Goal: Task Accomplishment & Management: Complete application form

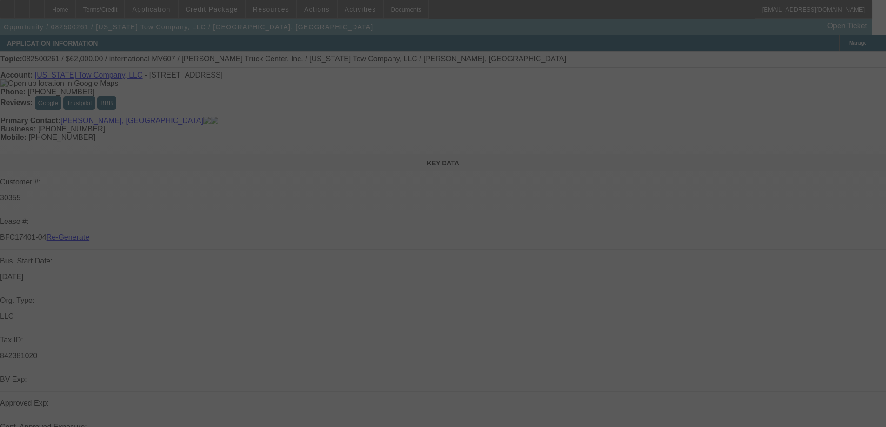
select select "3"
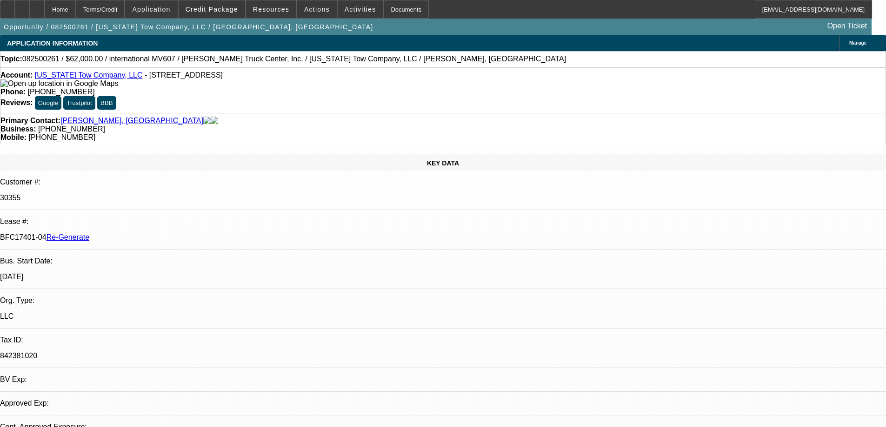
select select "0"
select select "2"
select select "0"
select select "6"
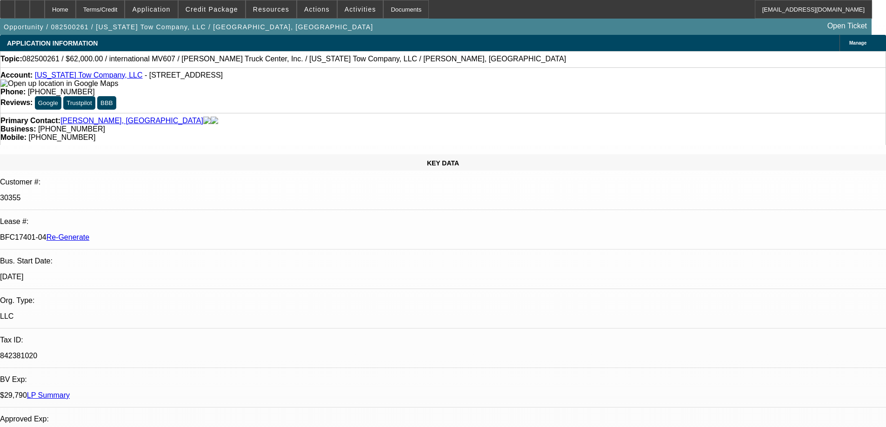
click at [392, 10] on div "Documents" at bounding box center [406, 9] width 46 height 19
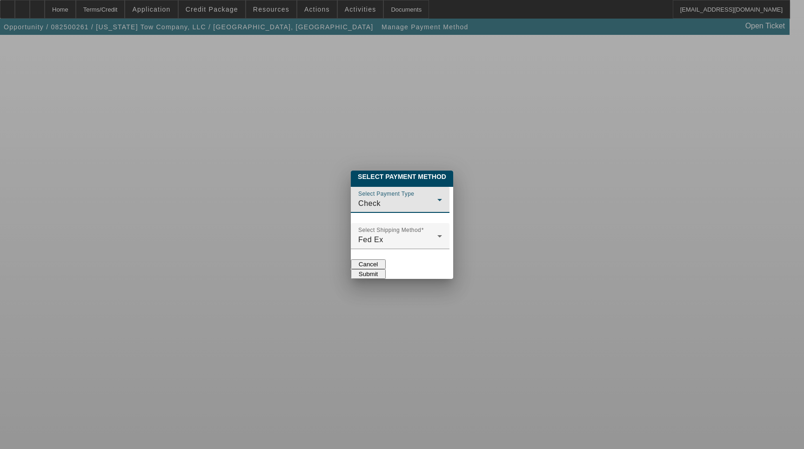
click at [363, 198] on div "Check" at bounding box center [397, 203] width 79 height 11
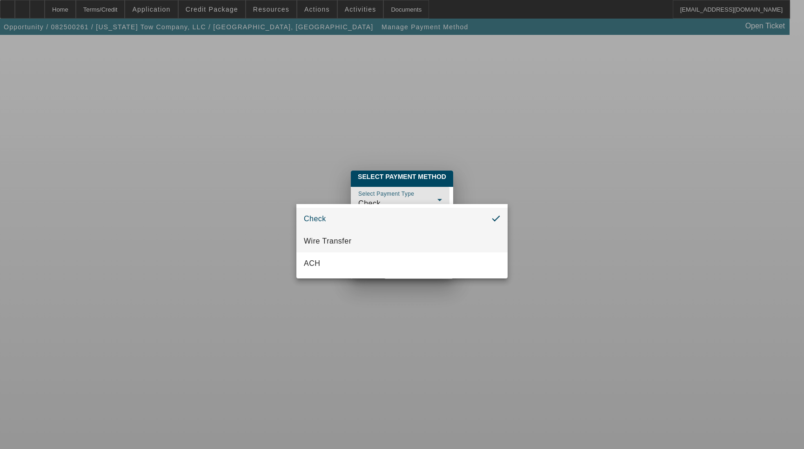
click at [363, 240] on mat-option "Wire Transfer" at bounding box center [401, 241] width 211 height 22
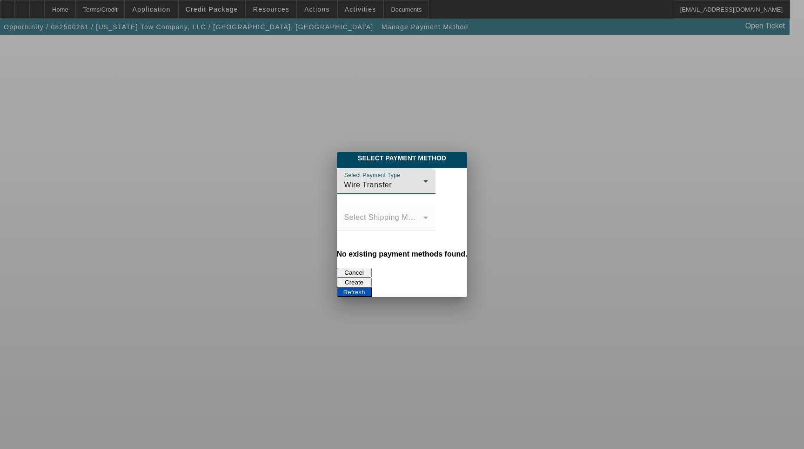
click at [372, 287] on button "Refresh" at bounding box center [354, 292] width 35 height 10
click at [372, 278] on button "Create" at bounding box center [354, 283] width 35 height 10
click at [372, 287] on button "Refresh" at bounding box center [354, 292] width 35 height 10
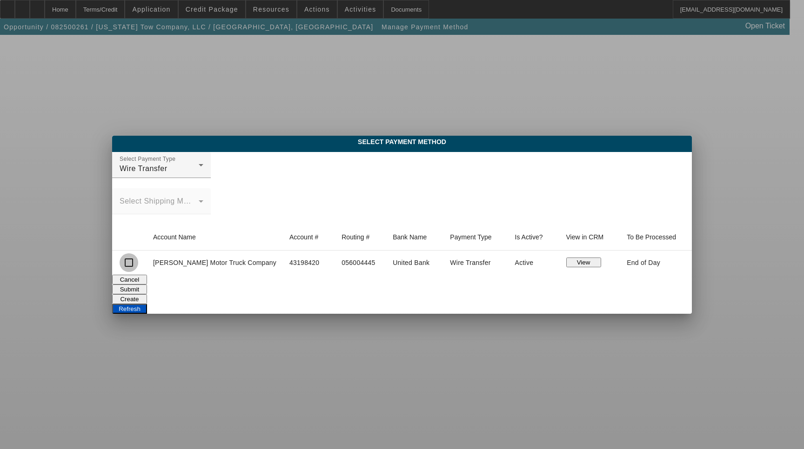
click at [138, 266] on input "checkbox" at bounding box center [129, 262] width 19 height 19
checkbox input "true"
click at [147, 292] on button "Submit" at bounding box center [129, 290] width 35 height 10
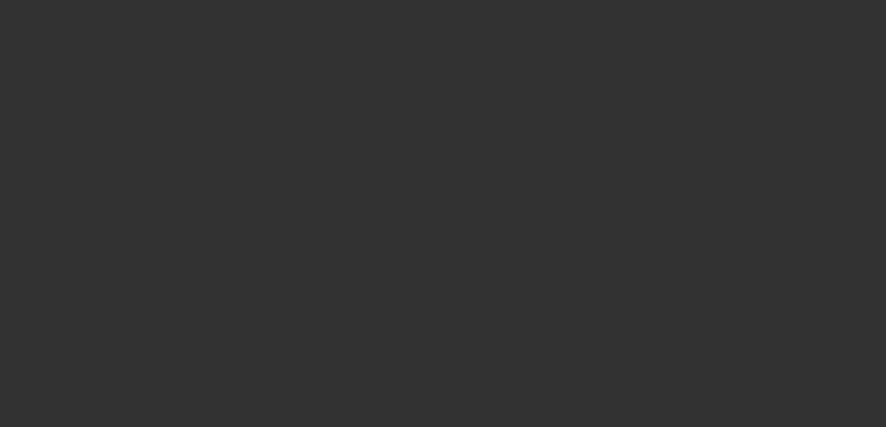
select select "3"
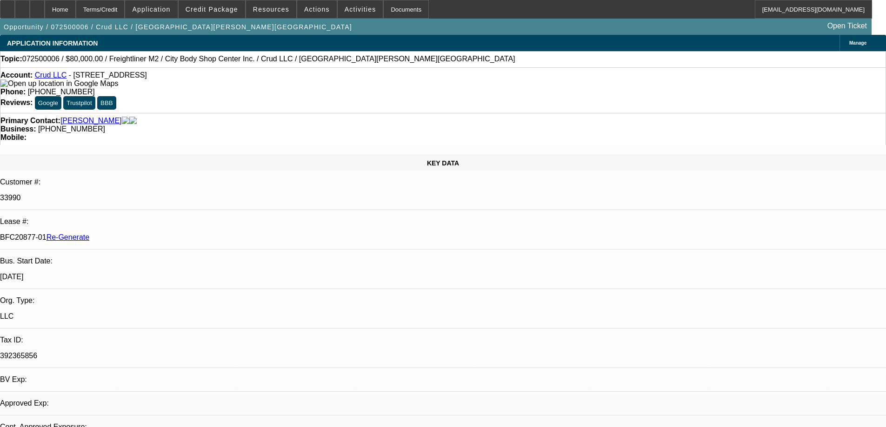
select select "0"
select select "2"
select select "0"
select select "6"
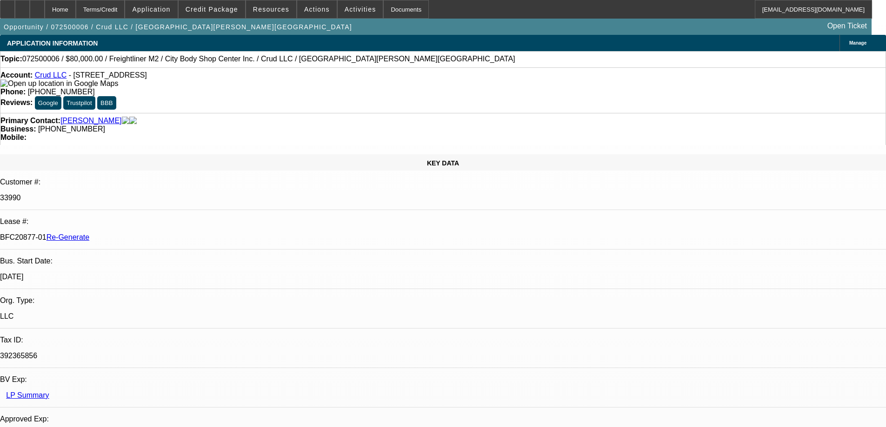
click at [384, 10] on div "Documents" at bounding box center [406, 9] width 46 height 19
